Goal: Information Seeking & Learning: Check status

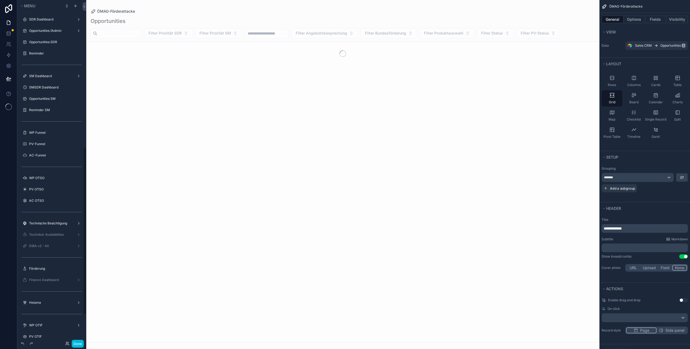
scroll to position [303, 0]
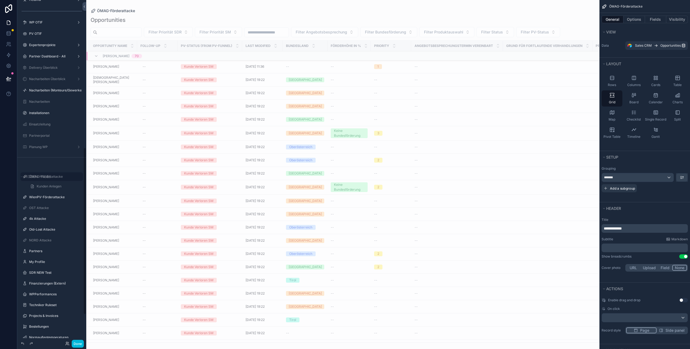
click at [67, 346] on div "Done" at bounding box center [73, 344] width 21 height 8
click at [67, 345] on icon at bounding box center [67, 343] width 4 height 4
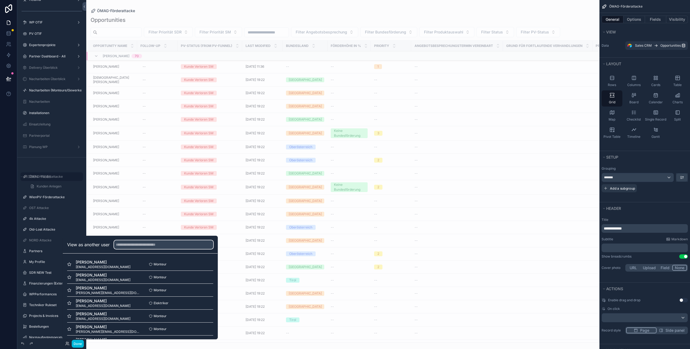
click at [151, 245] on input "text" at bounding box center [163, 244] width 99 height 9
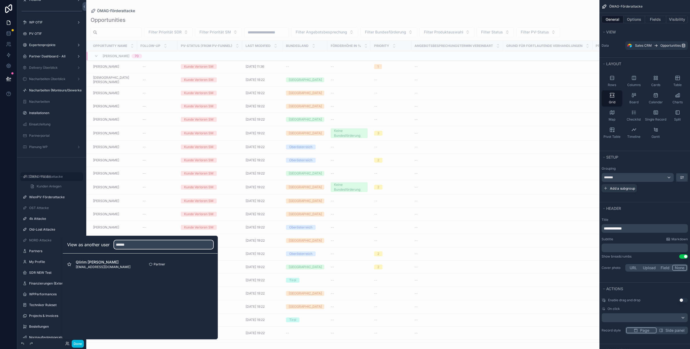
type input "******"
click at [0, 0] on button "Select" at bounding box center [0, 0] width 0 height 0
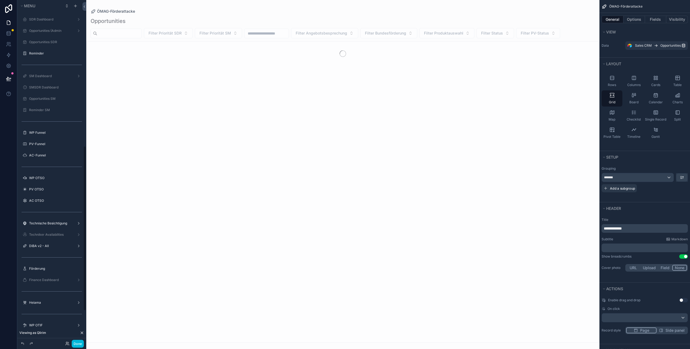
scroll to position [303, 0]
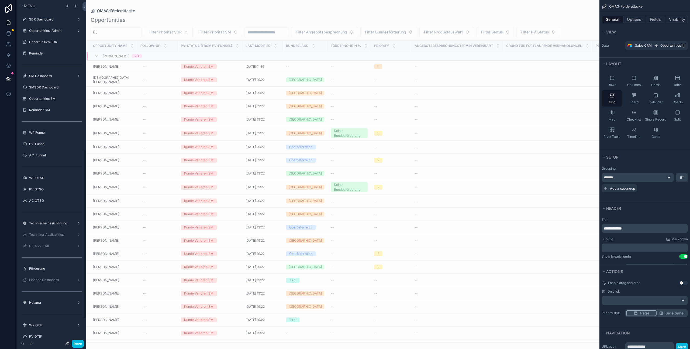
scroll to position [303, 0]
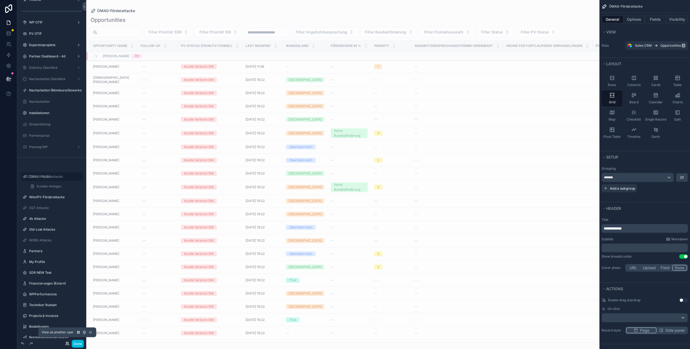
click at [65, 341] on icon at bounding box center [67, 343] width 4 height 4
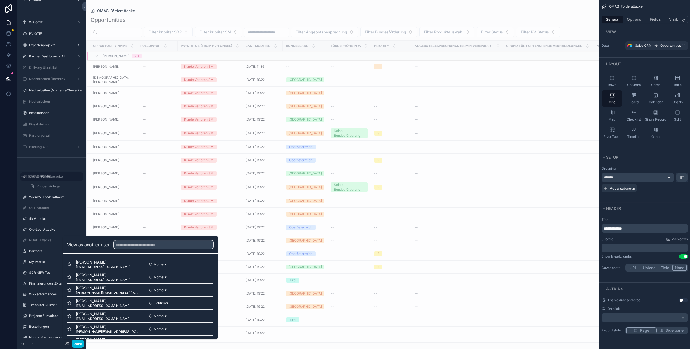
click at [133, 243] on input "text" at bounding box center [163, 244] width 99 height 9
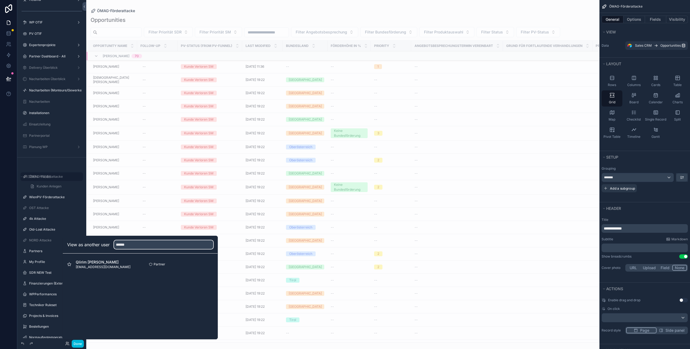
type input "******"
click at [0, 0] on button "Select" at bounding box center [0, 0] width 0 height 0
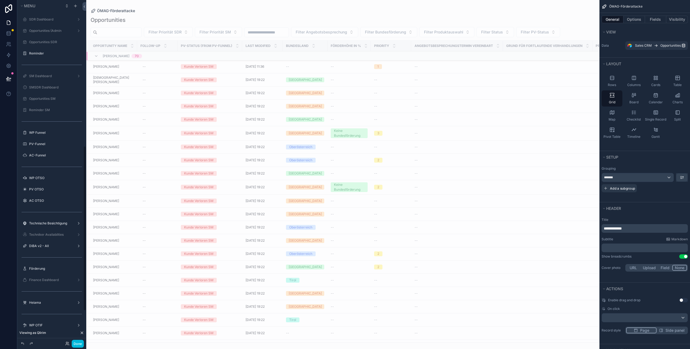
scroll to position [303, 0]
click at [76, 342] on button "Done" at bounding box center [78, 344] width 12 height 8
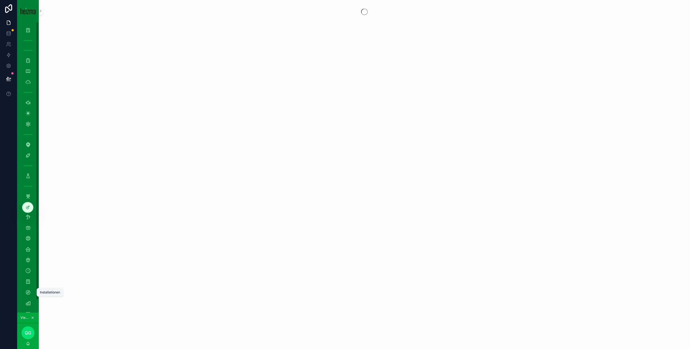
scroll to position [13, 0]
click at [29, 290] on icon "scrollable content" at bounding box center [27, 289] width 5 height 5
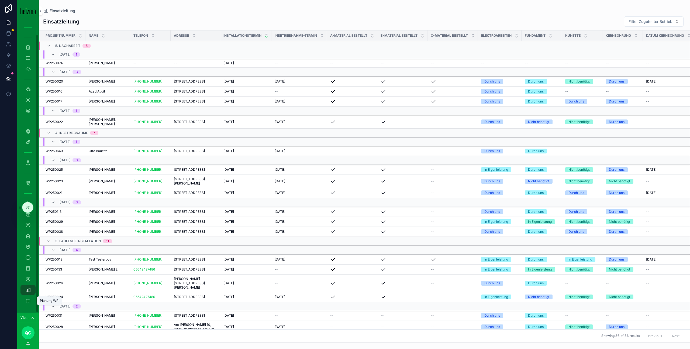
click at [30, 302] on div "Planung WP" at bounding box center [28, 300] width 9 height 9
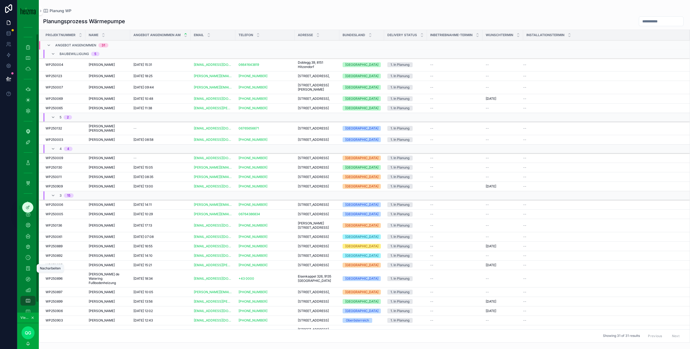
scroll to position [24, 0]
click at [26, 267] on icon "scrollable content" at bounding box center [27, 267] width 5 height 5
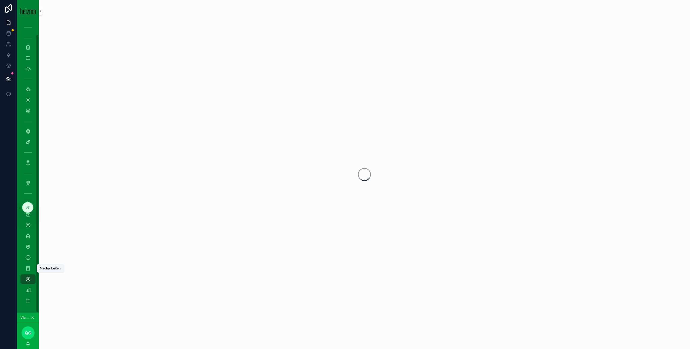
scroll to position [13, 0]
click at [28, 248] on icon "scrollable content" at bounding box center [27, 246] width 5 height 5
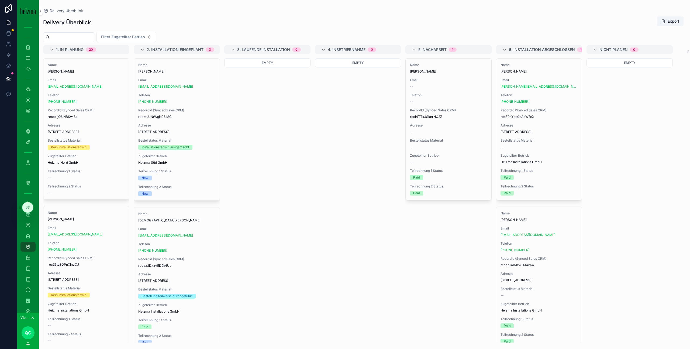
click at [83, 32] on div "Filter Zugeteilter Betrieb" at bounding box center [364, 37] width 651 height 10
click at [83, 34] on input "scrollable content" at bounding box center [72, 37] width 44 height 8
type input "*******"
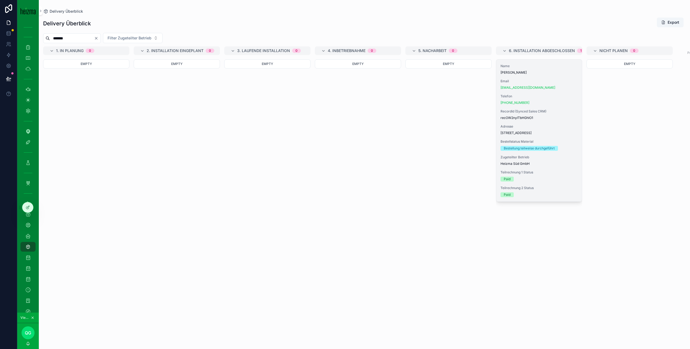
click at [546, 76] on div "Name Gustav Raimann Email g.raimann2501@gmail.com Telefon +43 660 6586733 Recor…" at bounding box center [539, 131] width 86 height 142
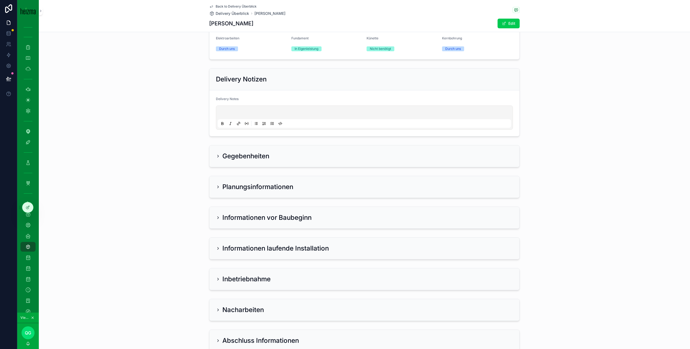
scroll to position [145, 0]
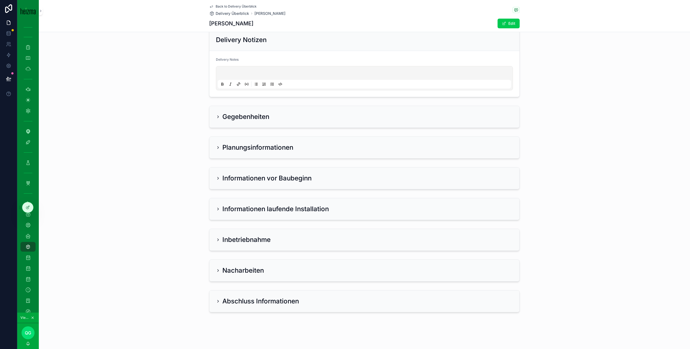
click at [341, 148] on div "Planungsinformationen" at bounding box center [364, 147] width 297 height 9
click at [254, 148] on h2 "Planungsinformationen" at bounding box center [257, 147] width 71 height 9
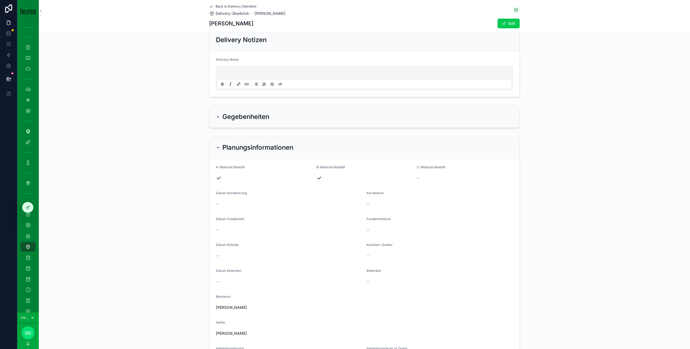
scroll to position [346, 0]
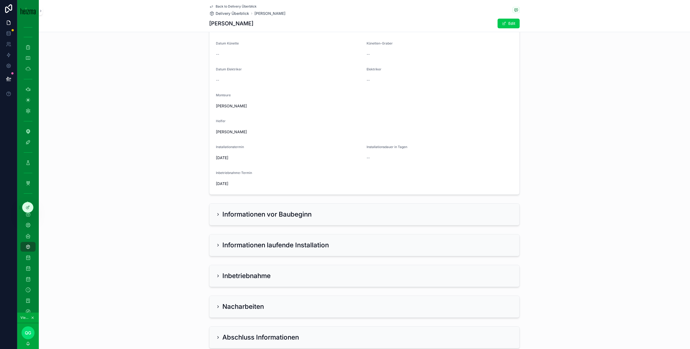
drag, startPoint x: 264, startPoint y: 212, endPoint x: 259, endPoint y: 209, distance: 5.5
click at [264, 212] on h2 "Informationen vor Baubeginn" at bounding box center [266, 214] width 89 height 9
click at [242, 217] on h2 "Informationen vor Baubeginn" at bounding box center [266, 214] width 89 height 9
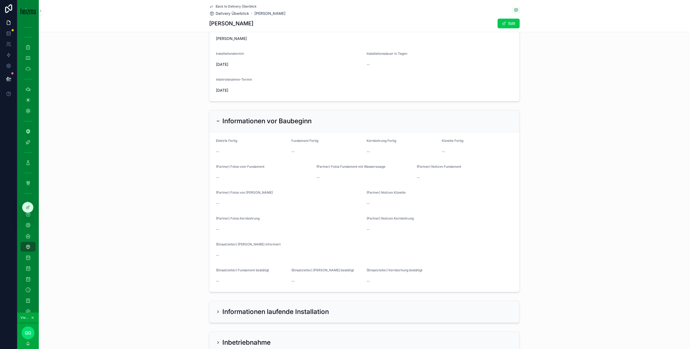
scroll to position [534, 0]
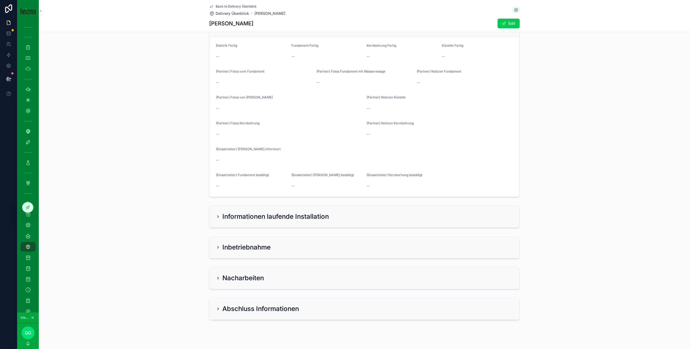
click at [246, 219] on h2 "Informationen laufende Installation" at bounding box center [275, 216] width 106 height 9
drag, startPoint x: 250, startPoint y: 213, endPoint x: 249, endPoint y: 216, distance: 3.1
click at [250, 213] on h2 "Informationen laufende Installation" at bounding box center [275, 216] width 106 height 9
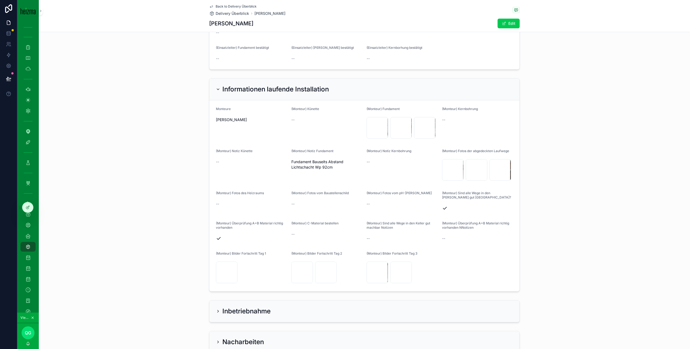
scroll to position [733, 0]
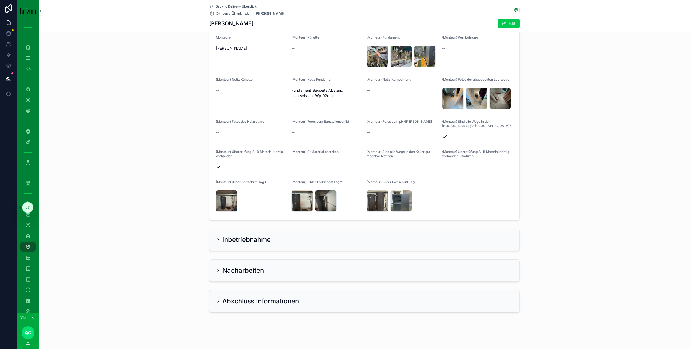
click at [242, 236] on h2 "Inbetriebnahme" at bounding box center [246, 239] width 48 height 9
click at [228, 237] on h2 "Inbetriebnahme" at bounding box center [246, 239] width 48 height 9
click at [214, 239] on div "Inbetriebnahme" at bounding box center [364, 240] width 310 height 22
click at [216, 240] on icon "scrollable content" at bounding box center [218, 239] width 4 height 4
click at [218, 240] on icon "scrollable content" at bounding box center [217, 239] width 1 height 2
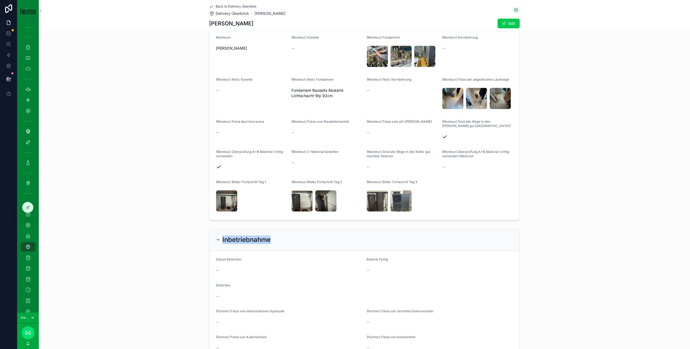
click at [218, 240] on icon "scrollable content" at bounding box center [218, 239] width 2 height 1
click at [217, 242] on div "Inbetriebnahme" at bounding box center [243, 239] width 55 height 9
click at [219, 239] on icon "scrollable content" at bounding box center [218, 239] width 2 height 1
click at [219, 239] on icon "scrollable content" at bounding box center [218, 239] width 4 height 4
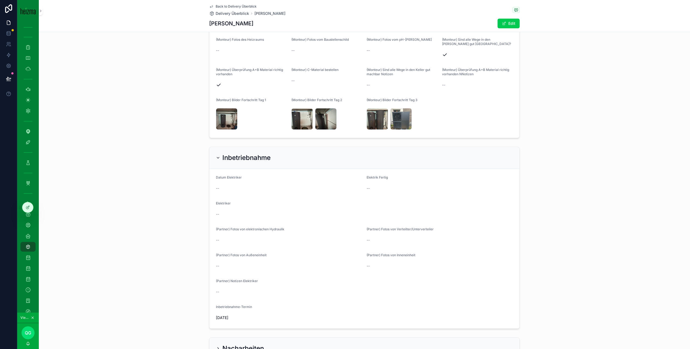
scroll to position [893, 0]
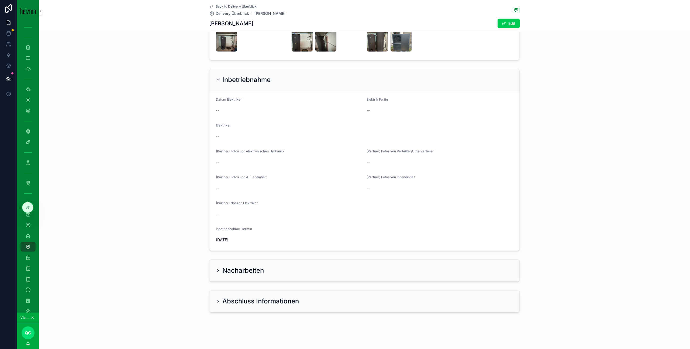
click at [215, 270] on div "Nacharbeiten" at bounding box center [364, 270] width 310 height 22
click at [218, 271] on icon "scrollable content" at bounding box center [217, 270] width 1 height 2
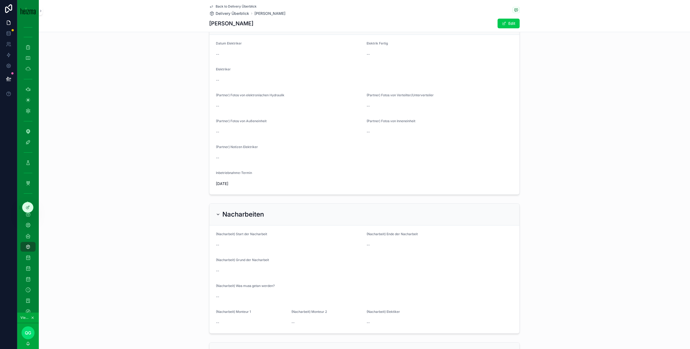
scroll to position [1001, 0]
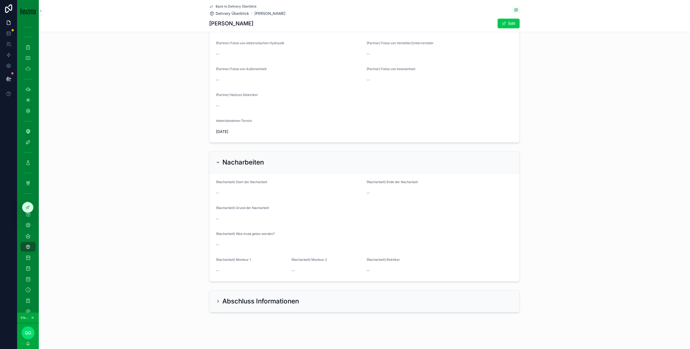
click at [218, 300] on icon "scrollable content" at bounding box center [218, 301] width 4 height 4
click at [218, 301] on icon "scrollable content" at bounding box center [218, 301] width 4 height 4
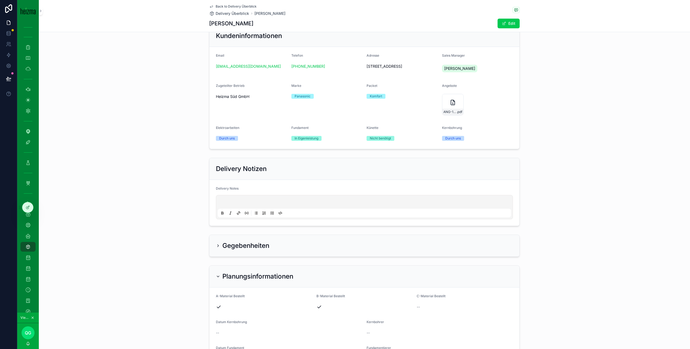
scroll to position [14, 0]
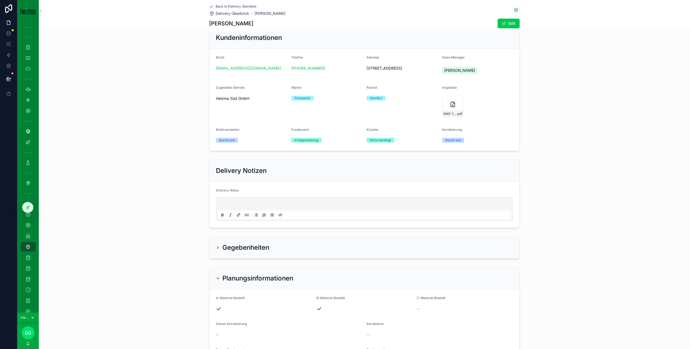
click at [216, 246] on icon "scrollable content" at bounding box center [218, 247] width 4 height 4
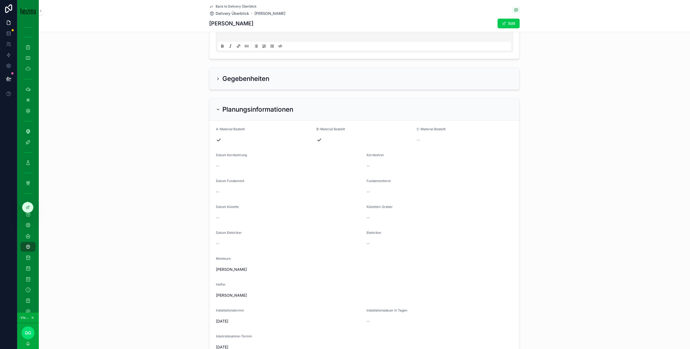
scroll to position [109, 0]
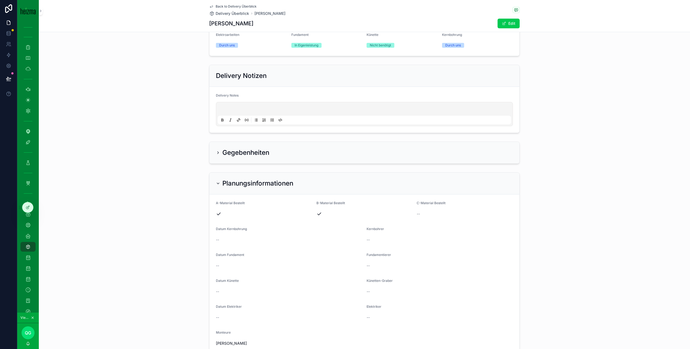
click at [218, 152] on icon "scrollable content" at bounding box center [218, 152] width 4 height 4
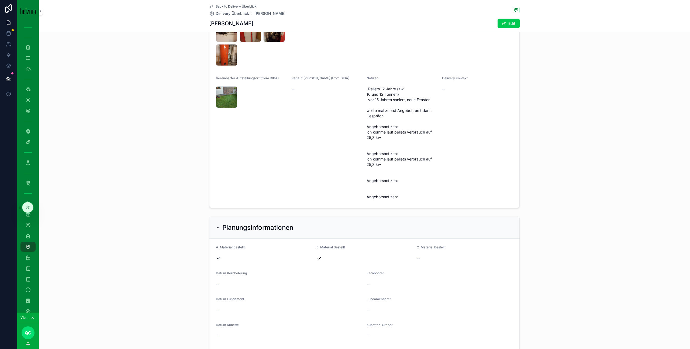
scroll to position [0, 0]
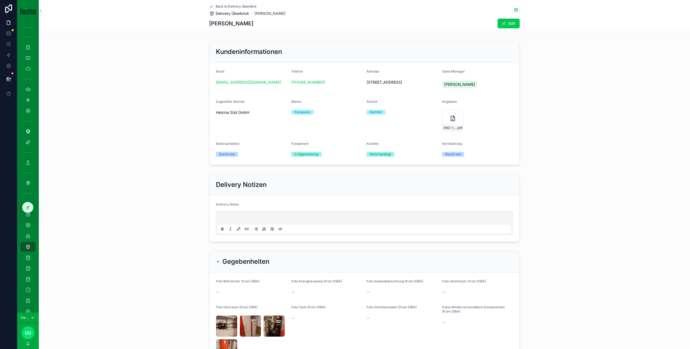
click at [243, 15] on span "Delivery Überblick" at bounding box center [232, 13] width 33 height 5
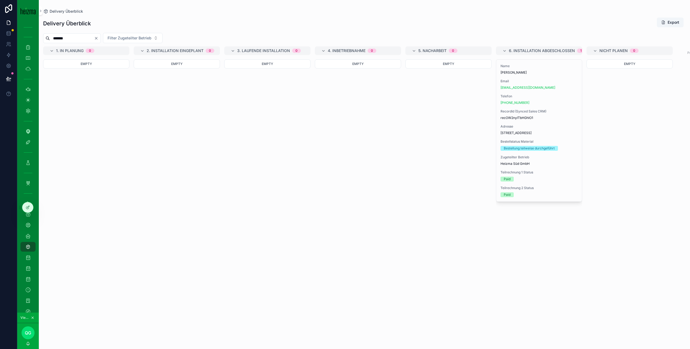
click at [85, 39] on input "*******" at bounding box center [72, 38] width 44 height 8
paste input "scrollable content"
type input "******"
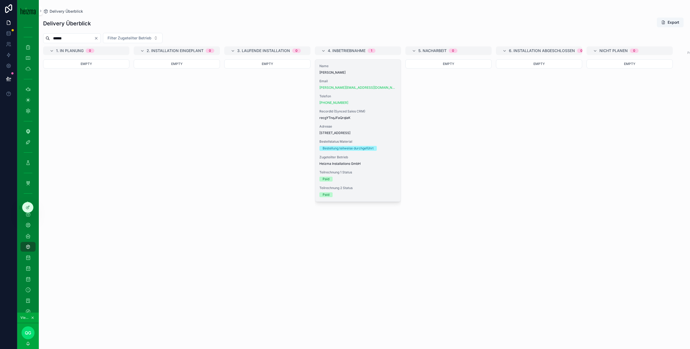
click at [372, 87] on div "franz.amsuess@aon.at" at bounding box center [357, 87] width 77 height 4
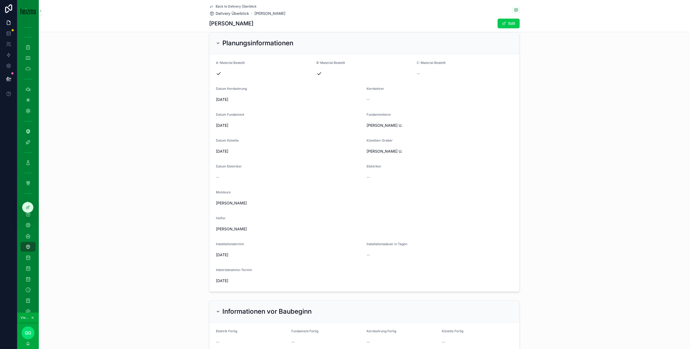
scroll to position [651, 0]
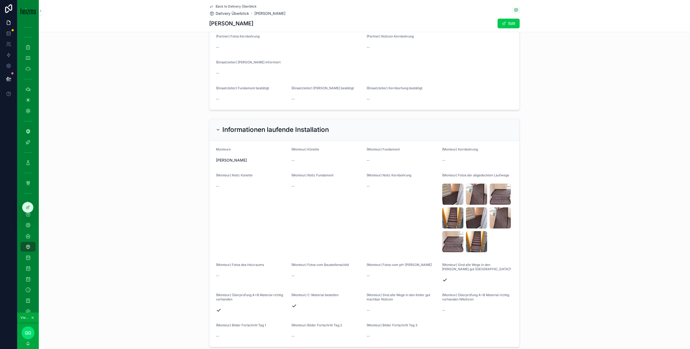
click at [551, 160] on div "Informationen laufende Installation Monteure Patrick Bachmann (Monteur) Künette…" at bounding box center [364, 232] width 651 height 233
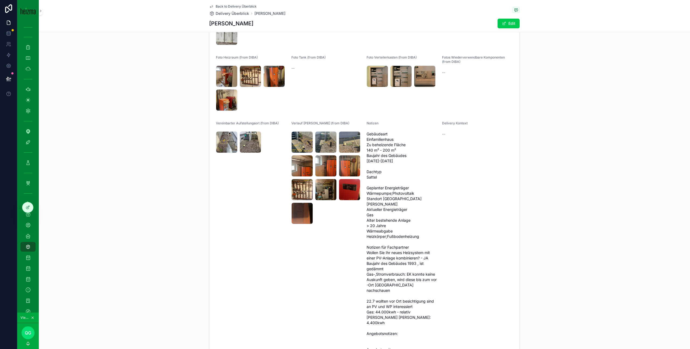
scroll to position [416, 0]
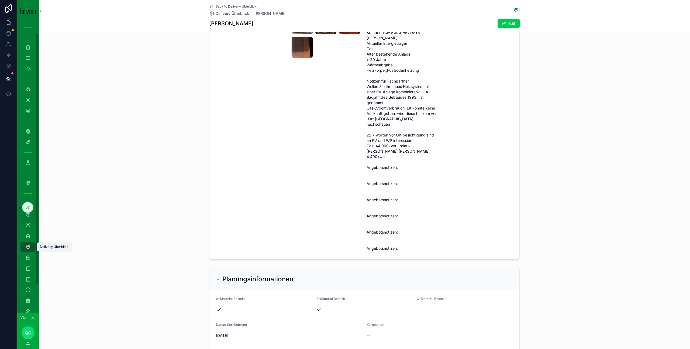
click at [30, 245] on icon "scrollable content" at bounding box center [27, 246] width 5 height 5
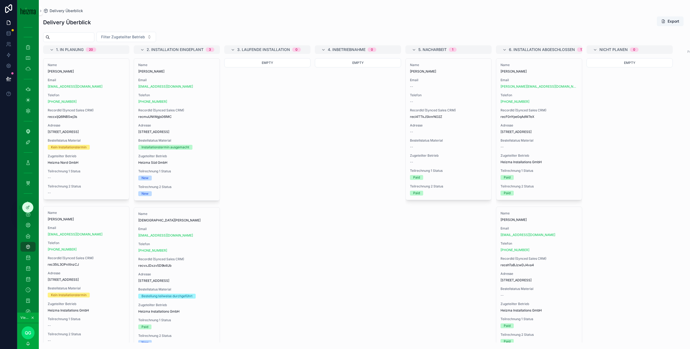
click at [94, 36] on input "scrollable content" at bounding box center [72, 37] width 44 height 8
type input "*********"
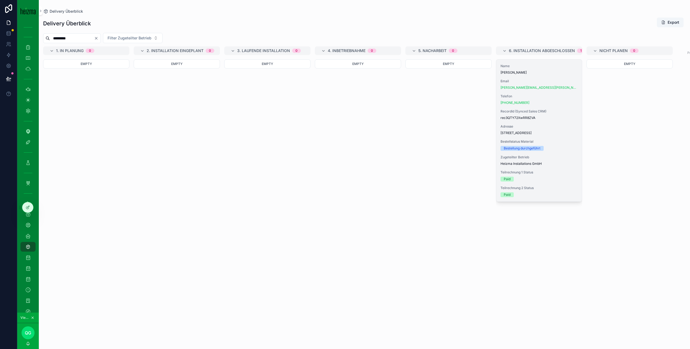
click at [568, 120] on div "Name Gerhard Gettinger Email michaela@gettinger.biz Telefon +43 676 7307878 Rec…" at bounding box center [539, 131] width 86 height 142
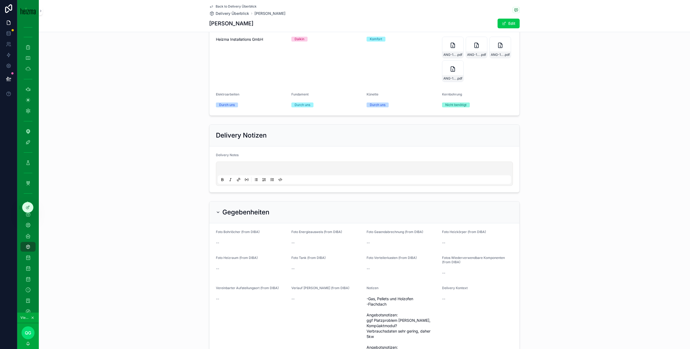
scroll to position [57, 0]
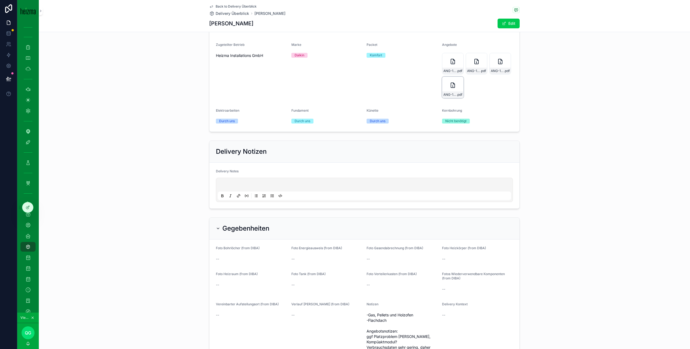
click at [451, 83] on icon "scrollable content" at bounding box center [452, 85] width 6 height 6
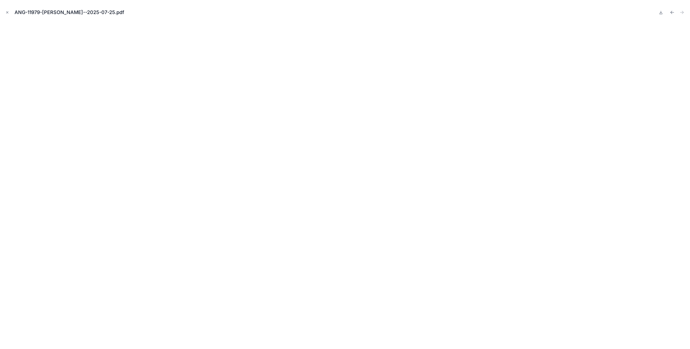
drag, startPoint x: 7, startPoint y: 11, endPoint x: 25, endPoint y: 21, distance: 20.2
click at [7, 12] on icon "Close modal" at bounding box center [7, 13] width 4 height 4
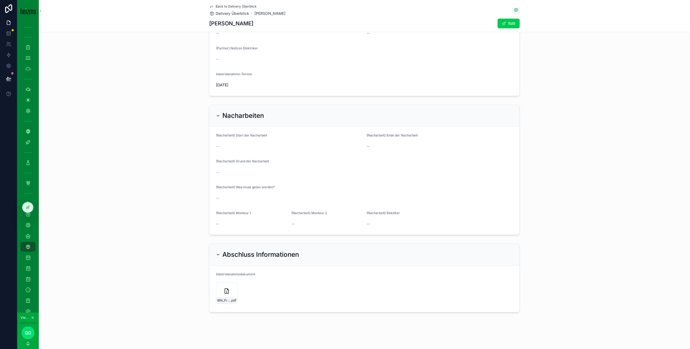
scroll to position [1109, 0]
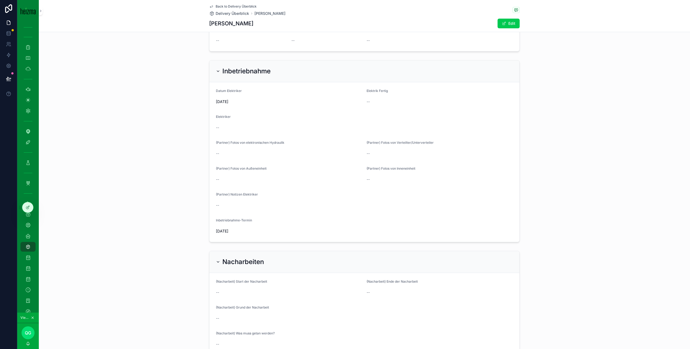
click at [233, 8] on span "Back to Delivery Überblick" at bounding box center [236, 6] width 41 height 4
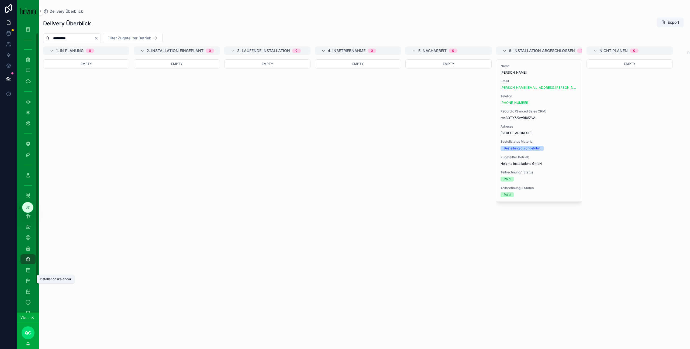
scroll to position [46, 0]
click at [29, 292] on icon "scrollable content" at bounding box center [27, 289] width 5 height 5
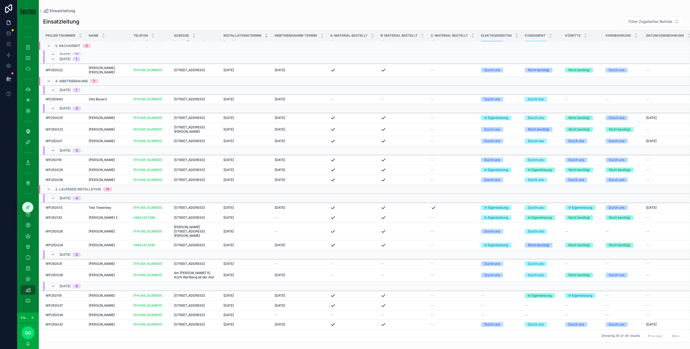
scroll to position [52, 0]
click at [358, 182] on div "scrollable content" at bounding box center [352, 178] width 44 height 5
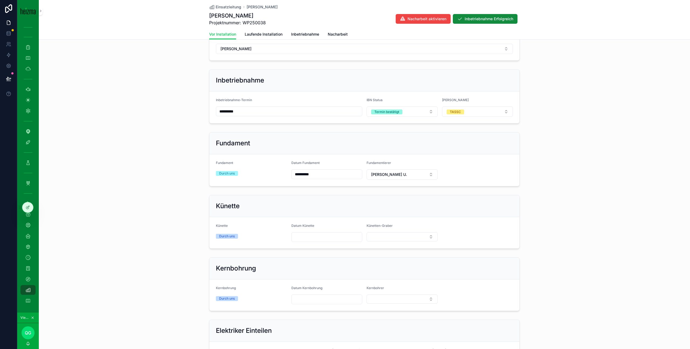
scroll to position [380, 0]
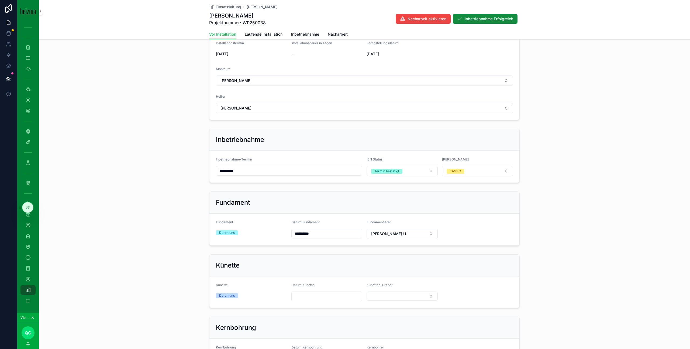
click at [89, 68] on div "Monteure Einteilen Installationstermin 29/09/2025 Installationsdauer in Tagen -…" at bounding box center [364, 66] width 651 height 112
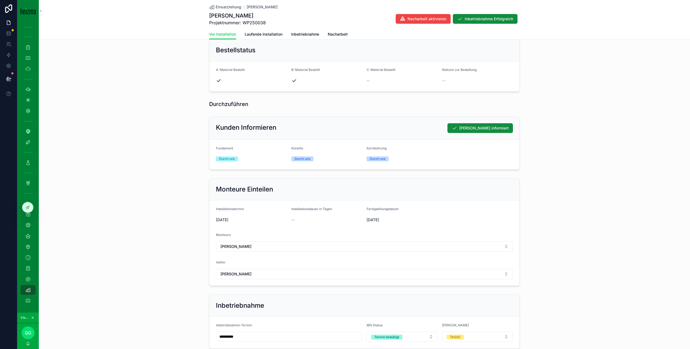
scroll to position [205, 0]
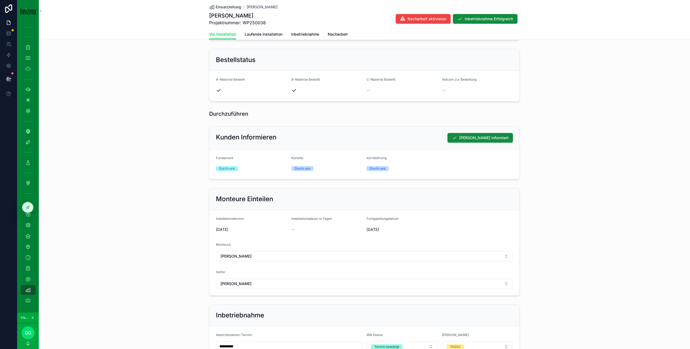
click at [227, 5] on span "Einsatzleitung" at bounding box center [229, 6] width 26 height 5
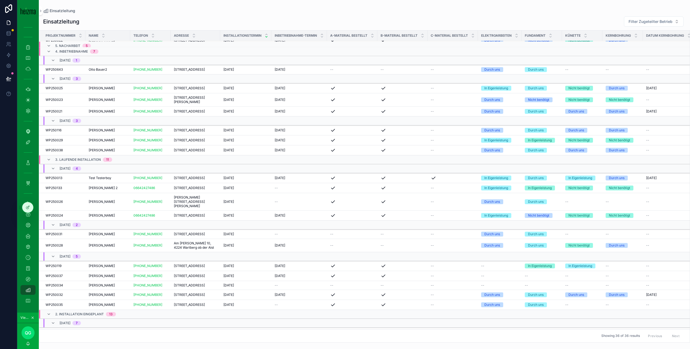
scroll to position [82, 0]
click at [127, 132] on div "Kurt Werner Kurt Werner" at bounding box center [108, 129] width 38 height 4
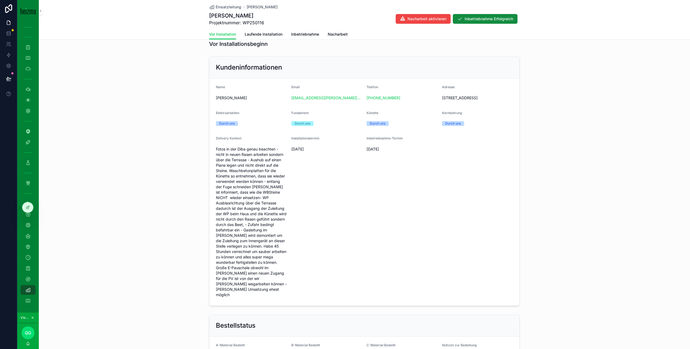
scroll to position [47, 0]
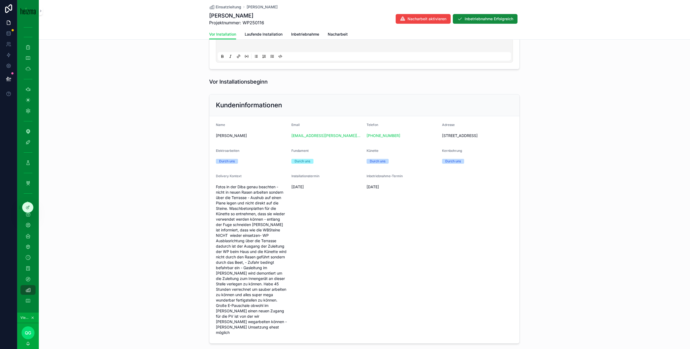
drag, startPoint x: 148, startPoint y: 67, endPoint x: 327, endPoint y: 37, distance: 181.3
click at [148, 67] on div "Delivery Notes Delivery Notes" at bounding box center [364, 35] width 651 height 72
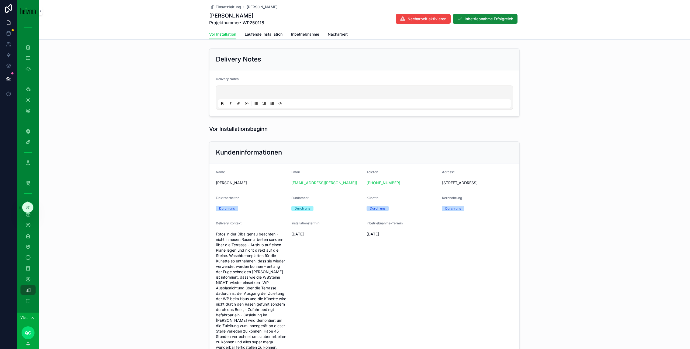
scroll to position [0, 0]
